Goal: Find specific page/section: Find specific page/section

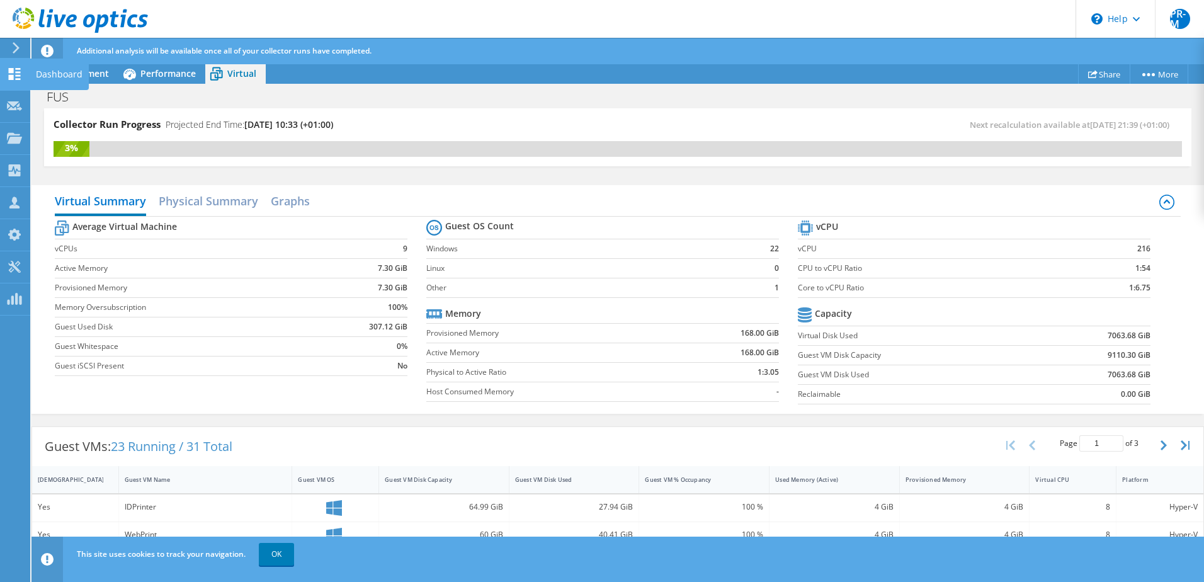
click at [59, 77] on div "Dashboard" at bounding box center [59, 74] width 59 height 31
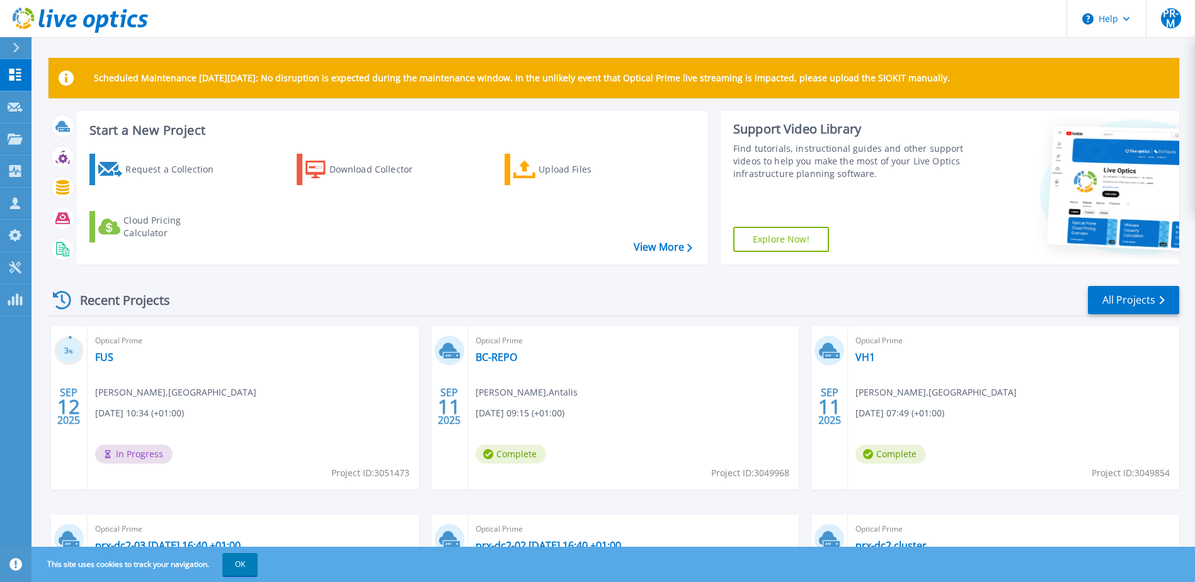
scroll to position [169, 0]
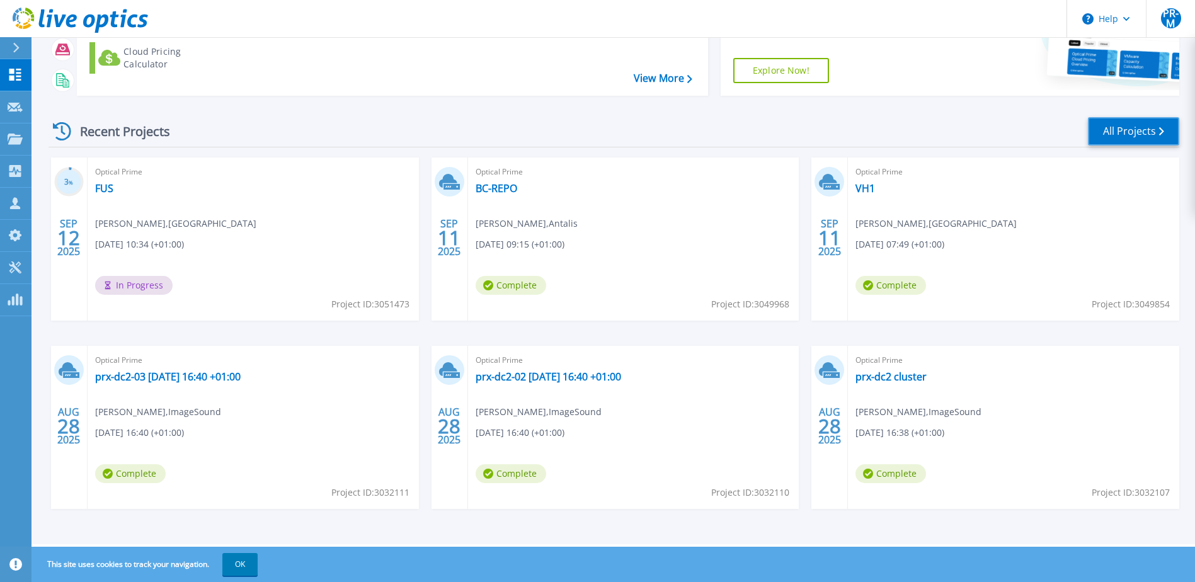
click at [1138, 136] on link "All Projects" at bounding box center [1133, 131] width 91 height 28
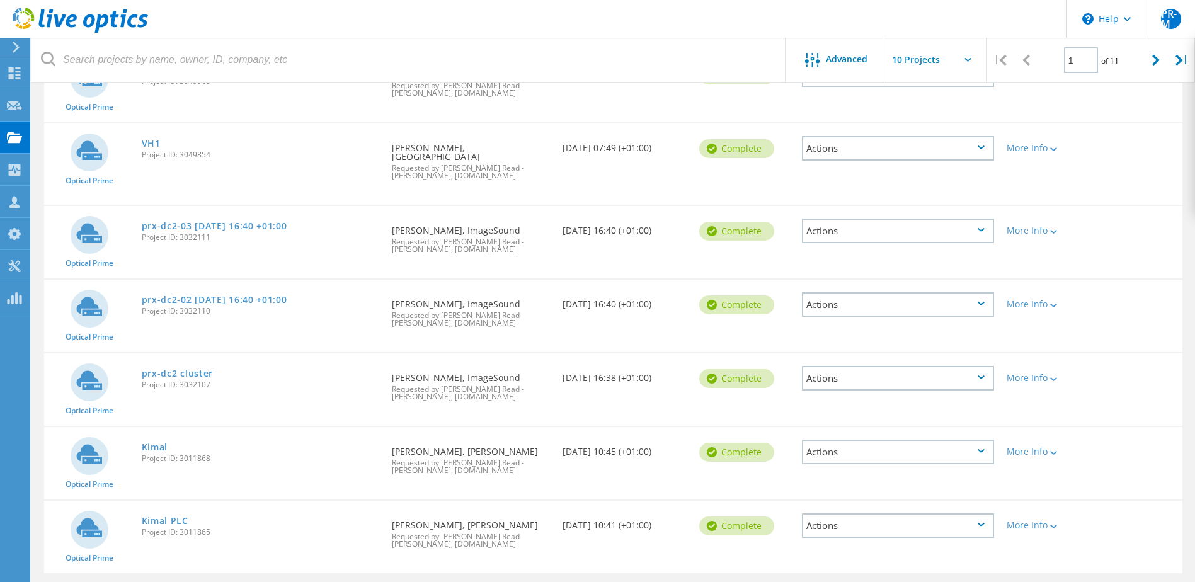
scroll to position [462, 0]
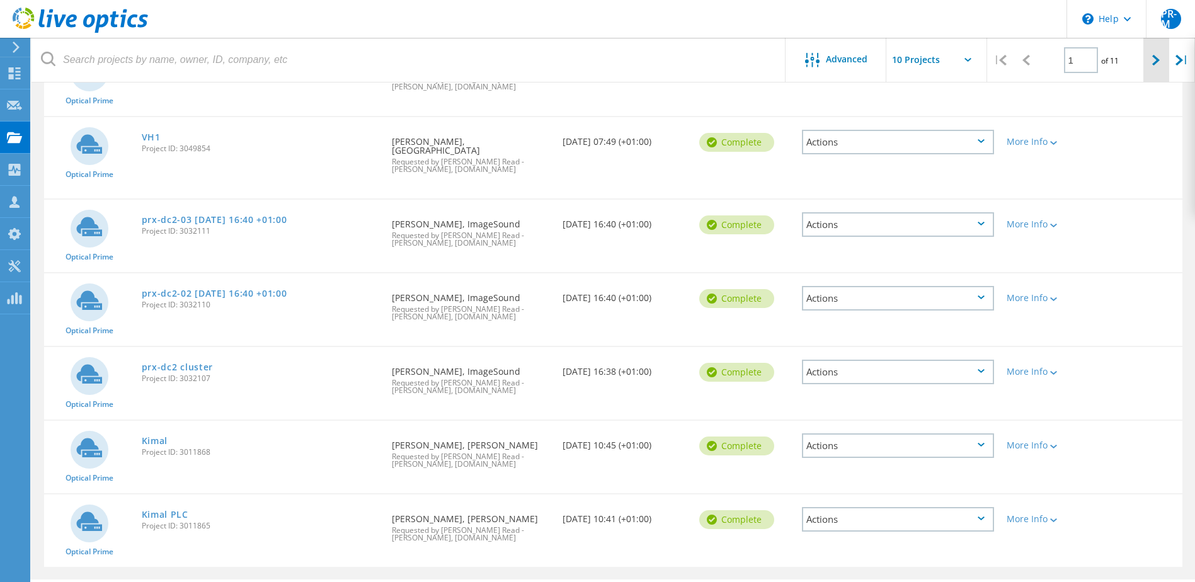
click at [1158, 55] on icon at bounding box center [1156, 60] width 8 height 11
type input "2"
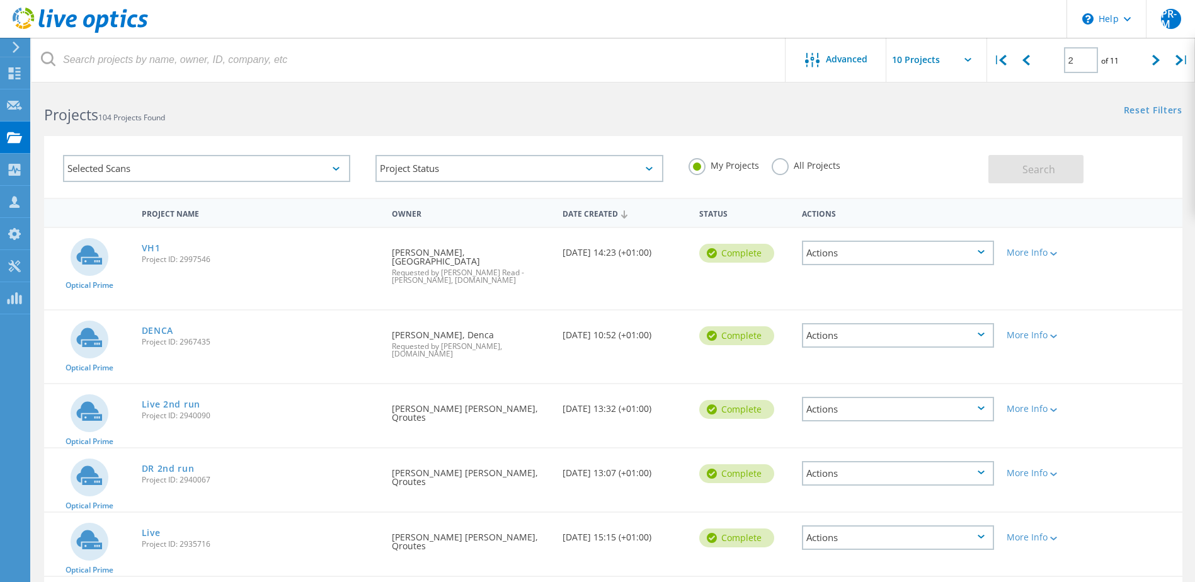
scroll to position [0, 0]
